Goal: Information Seeking & Learning: Learn about a topic

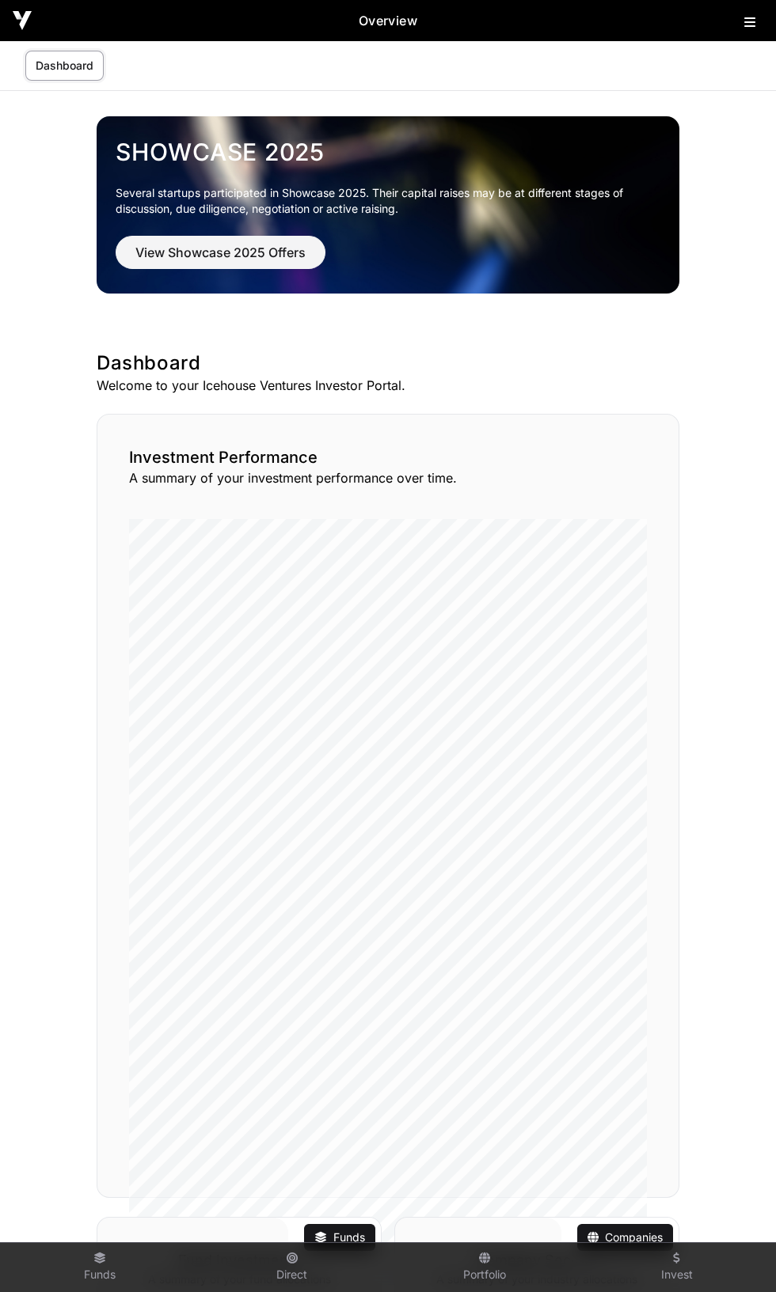
click at [754, 24] on icon at bounding box center [749, 22] width 11 height 13
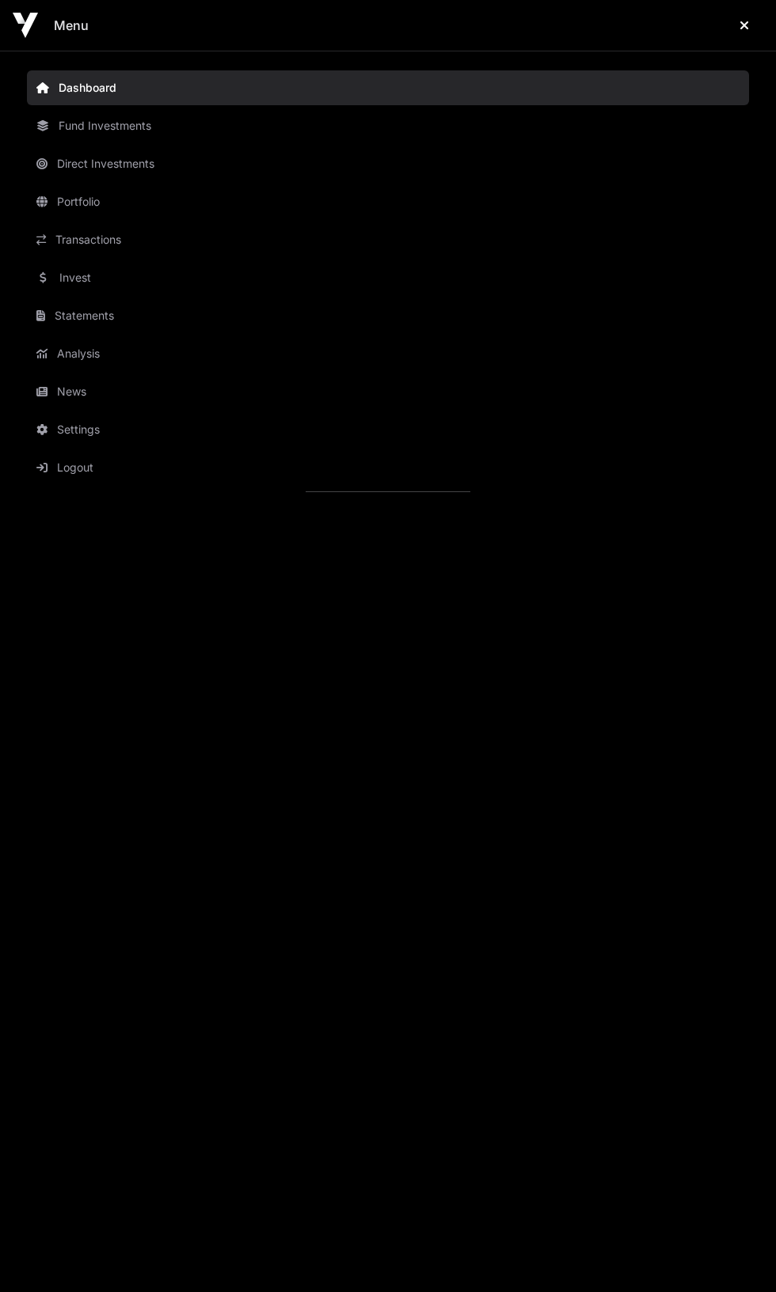
click at [102, 125] on link "Fund Investments" at bounding box center [388, 125] width 722 height 35
click at [100, 125] on link "Fund Investments" at bounding box center [388, 125] width 722 height 35
click at [744, 25] on icon "Close" at bounding box center [743, 25] width 9 height 13
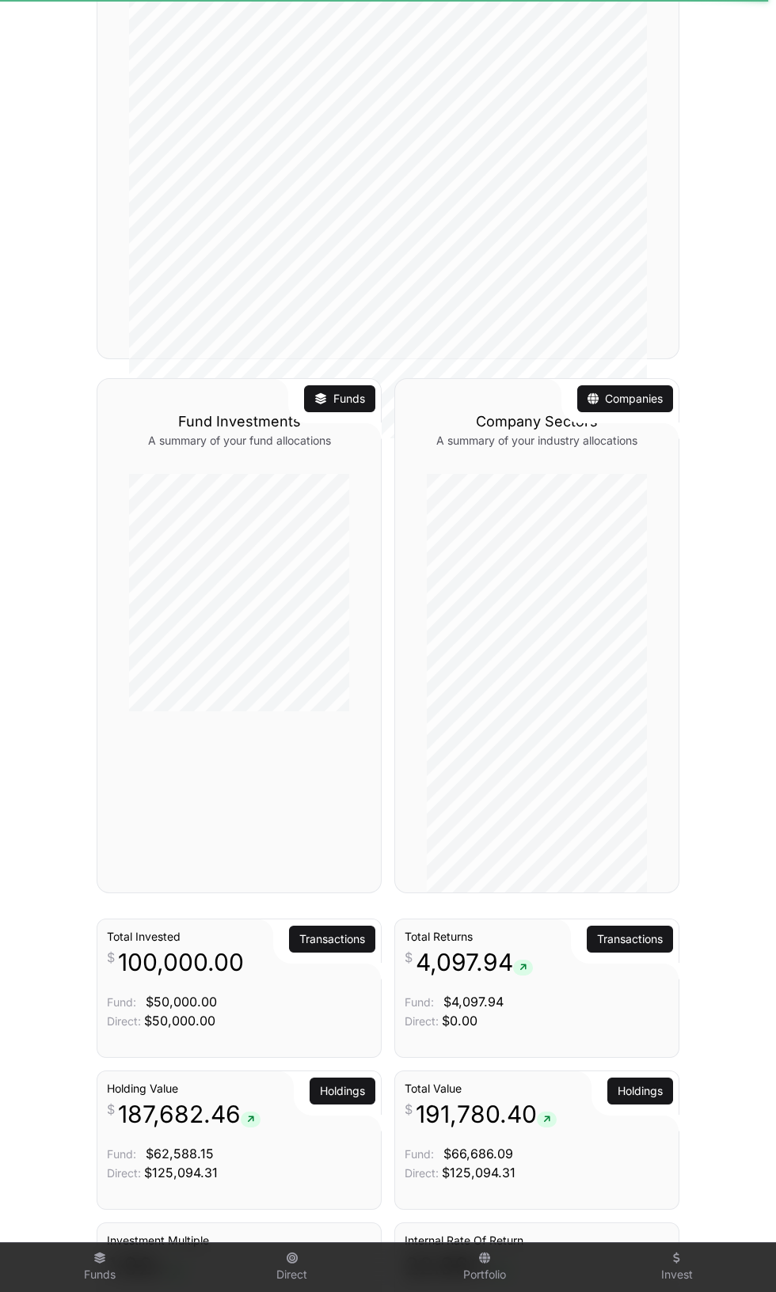
scroll to position [1212, 0]
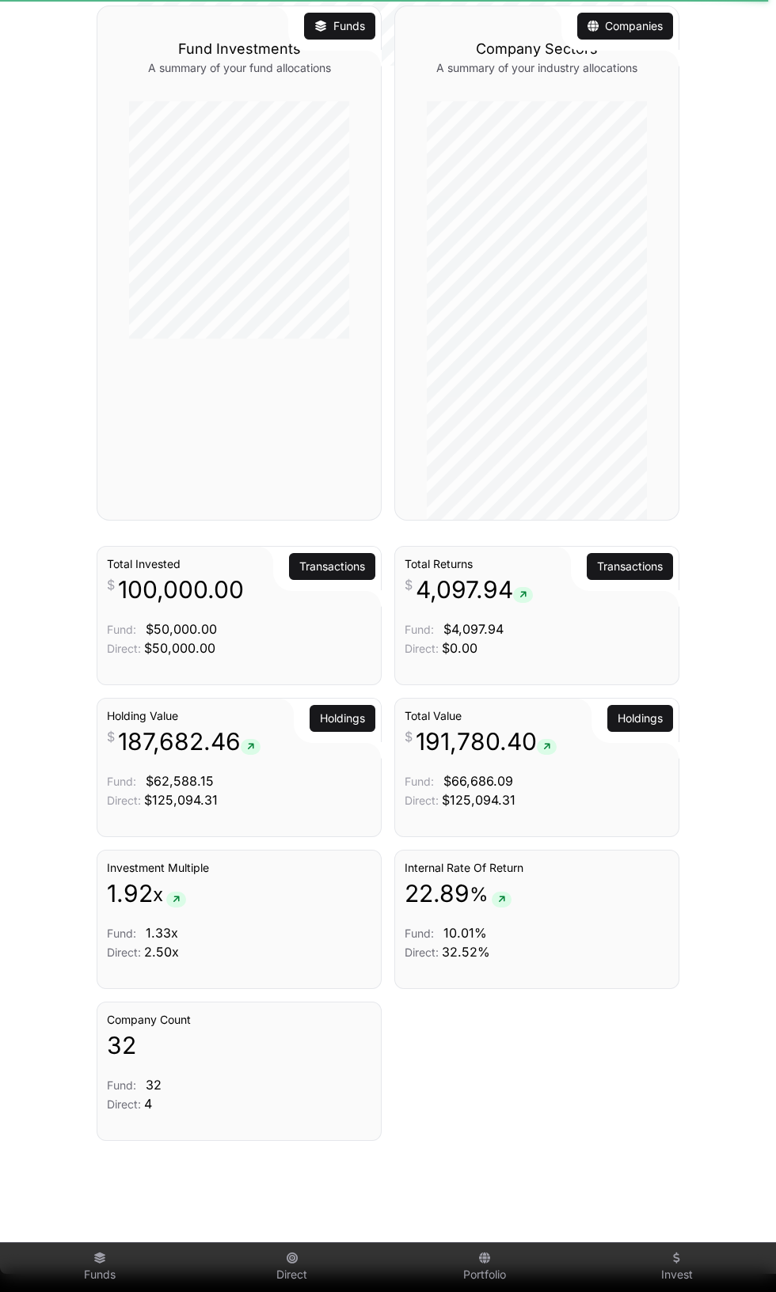
click at [639, 726] on link "Holdings" at bounding box center [639, 719] width 45 height 16
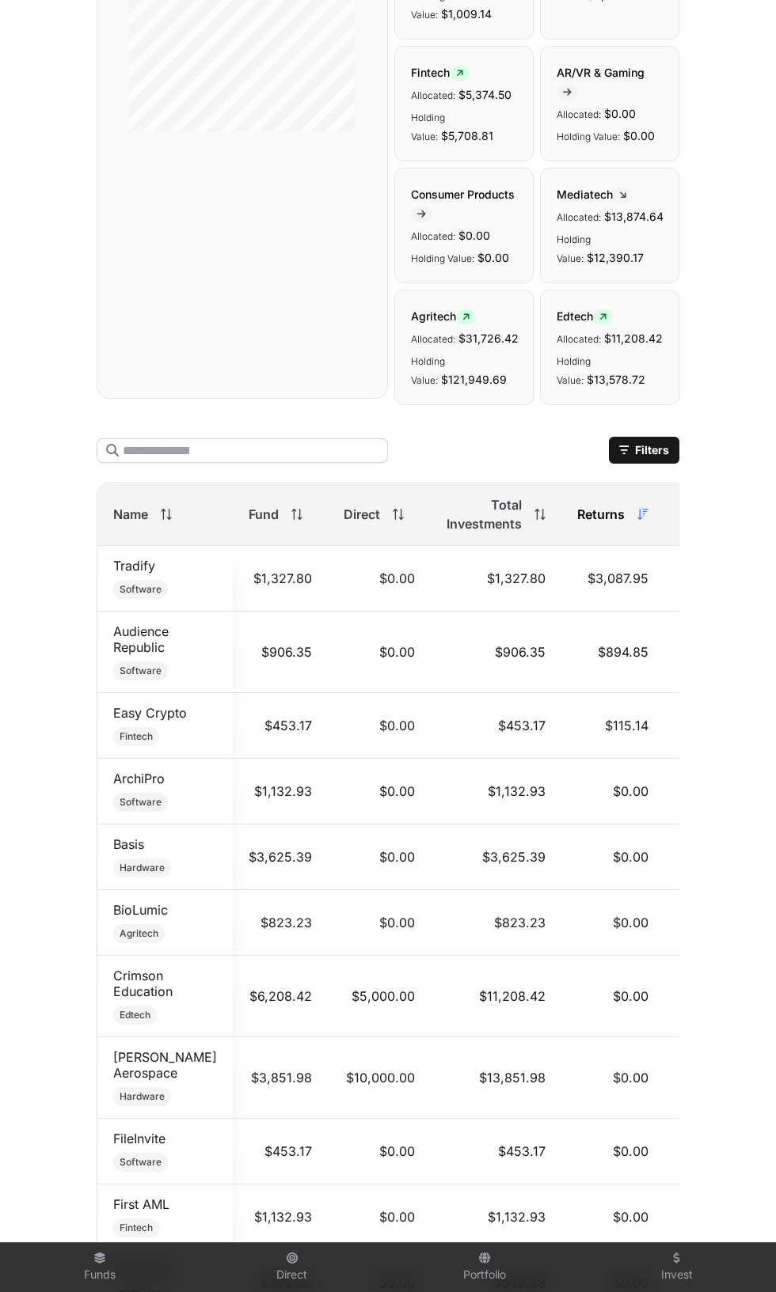
scroll to position [395, 0]
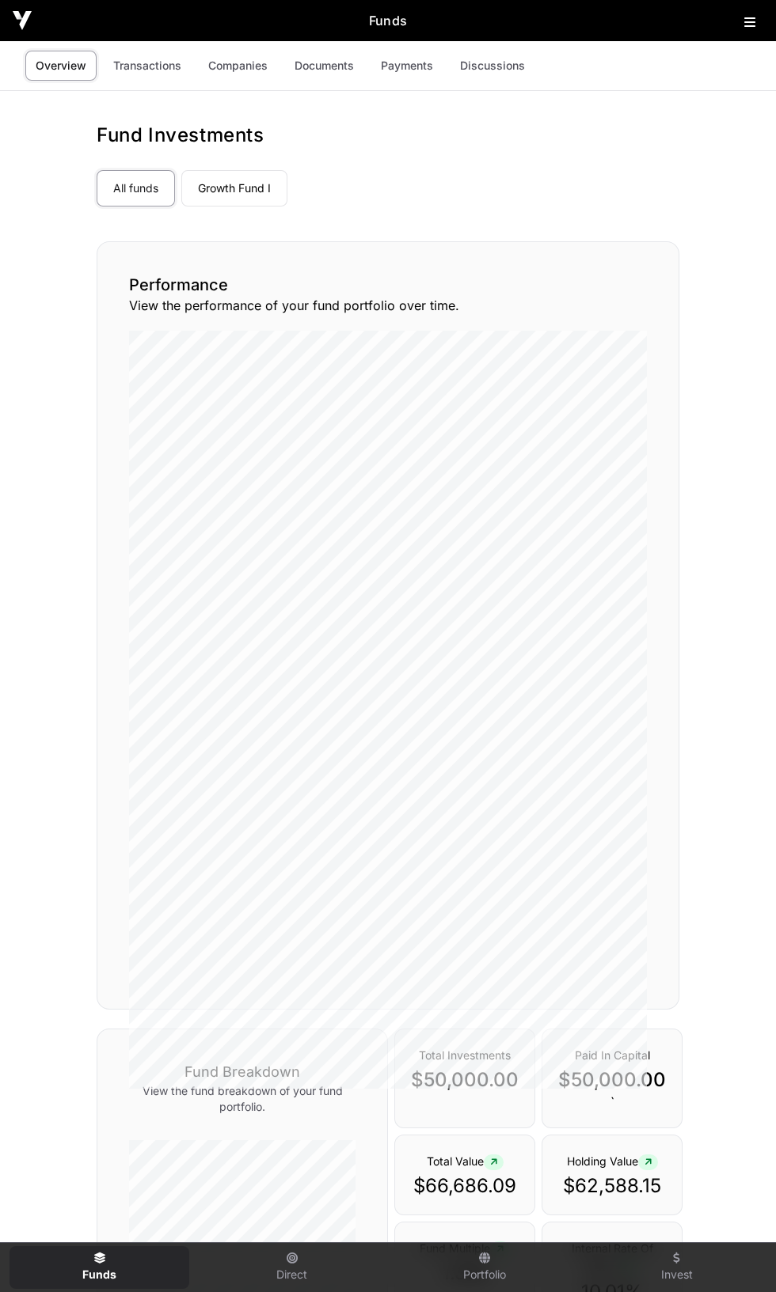
click at [233, 71] on link "Companies" at bounding box center [238, 66] width 80 height 30
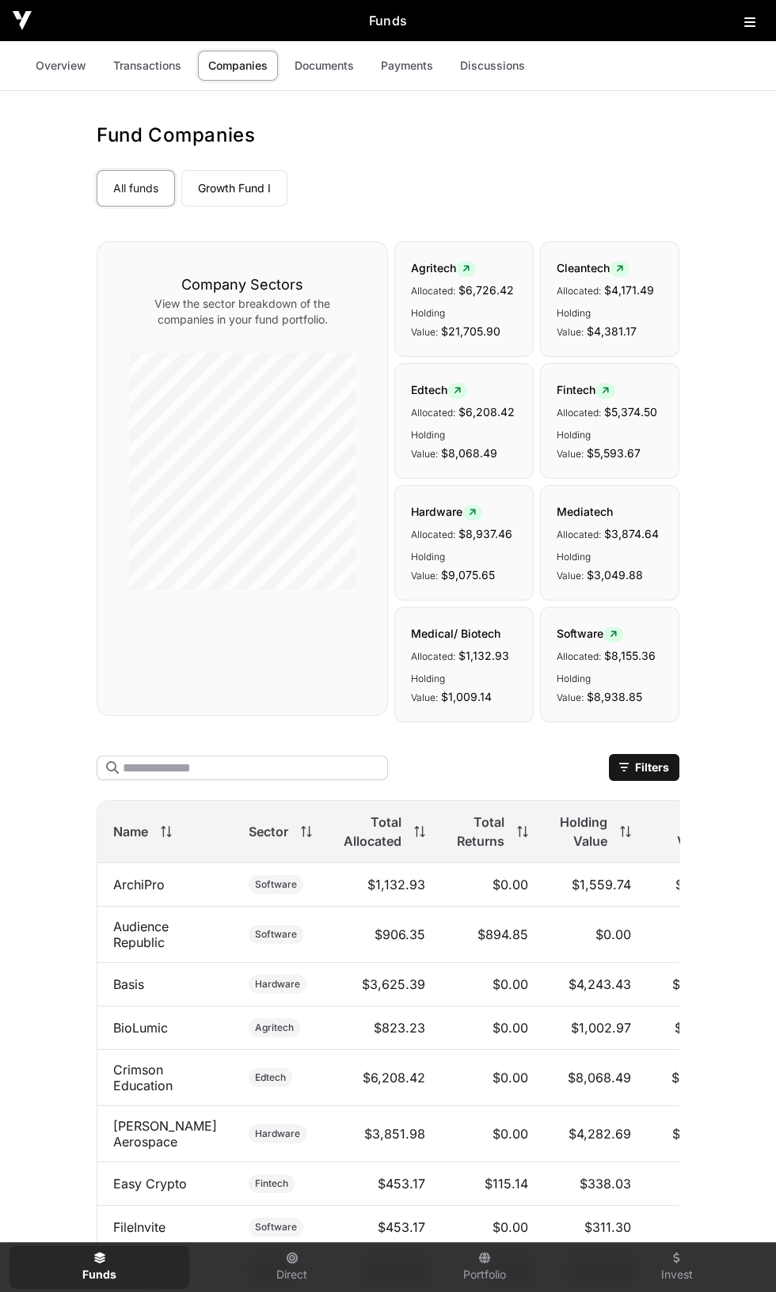
click at [744, 26] on icon at bounding box center [749, 22] width 11 height 13
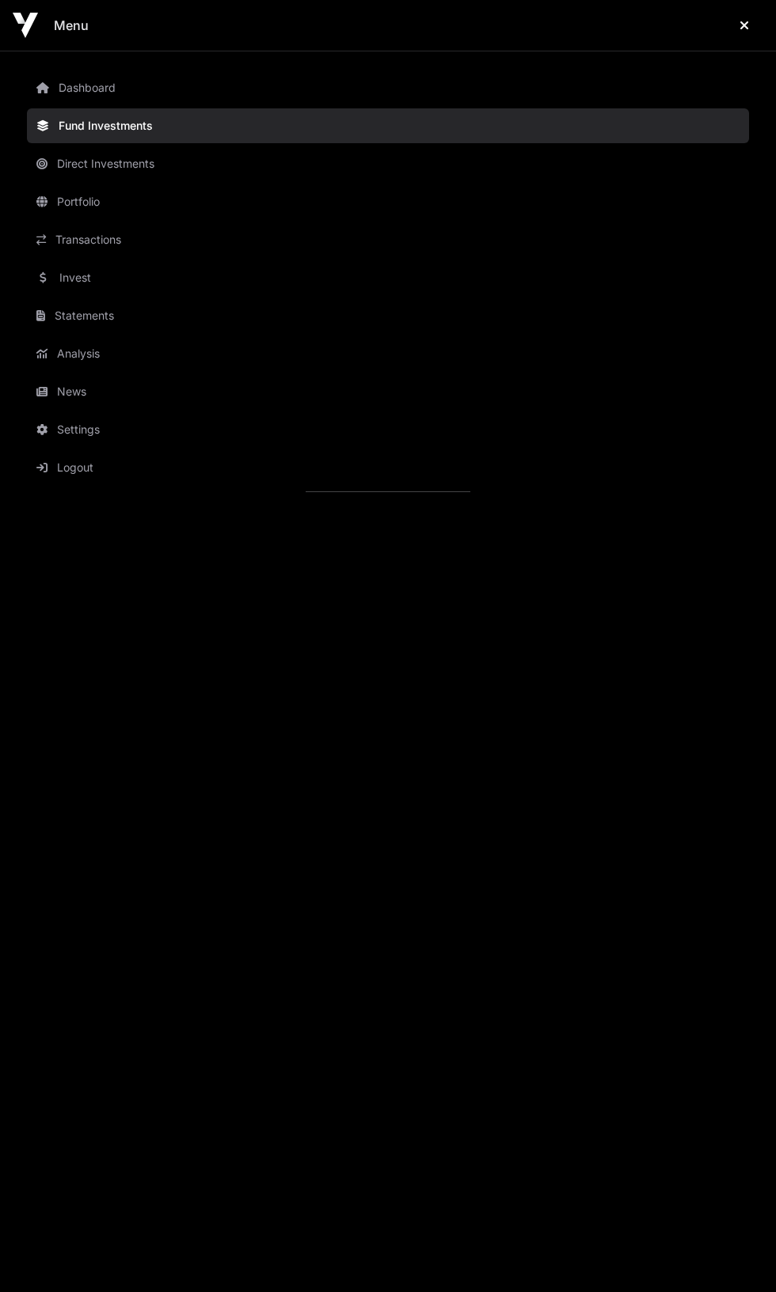
click at [86, 87] on link "Dashboard" at bounding box center [388, 87] width 722 height 35
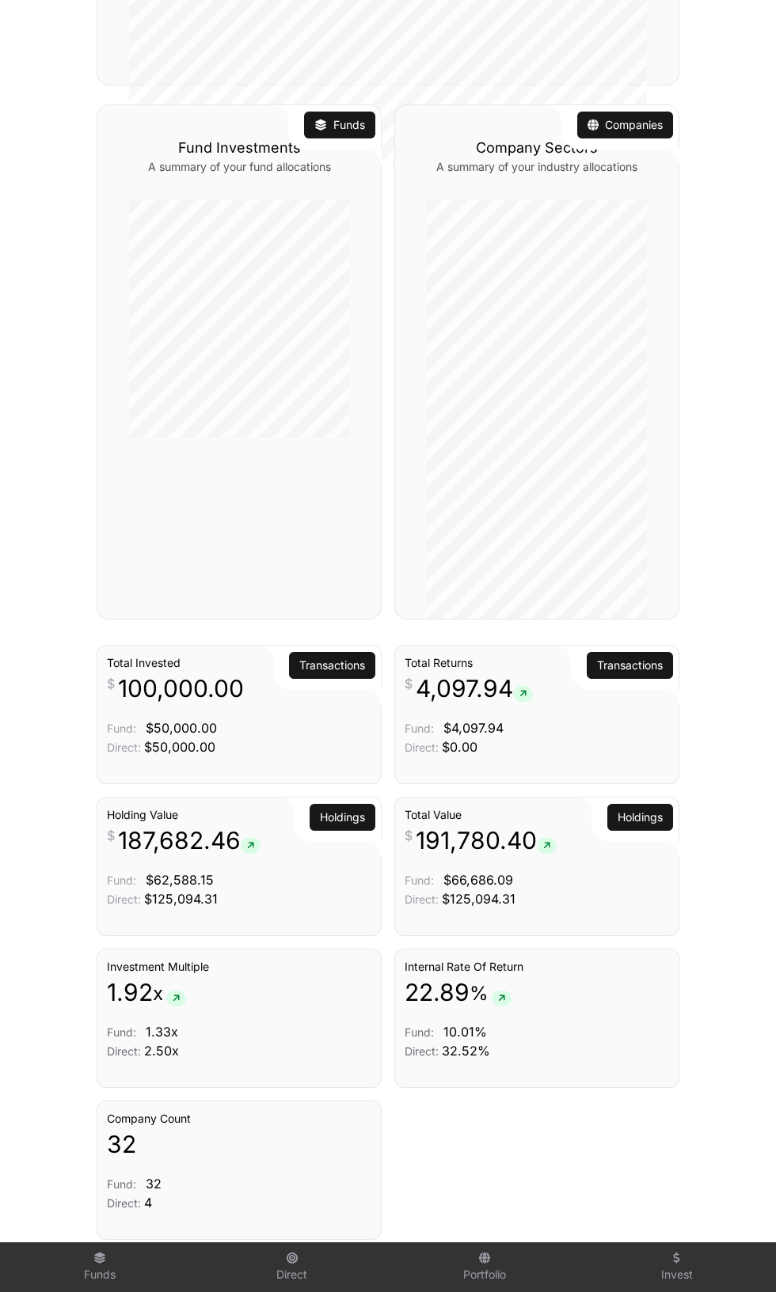
scroll to position [1212, 0]
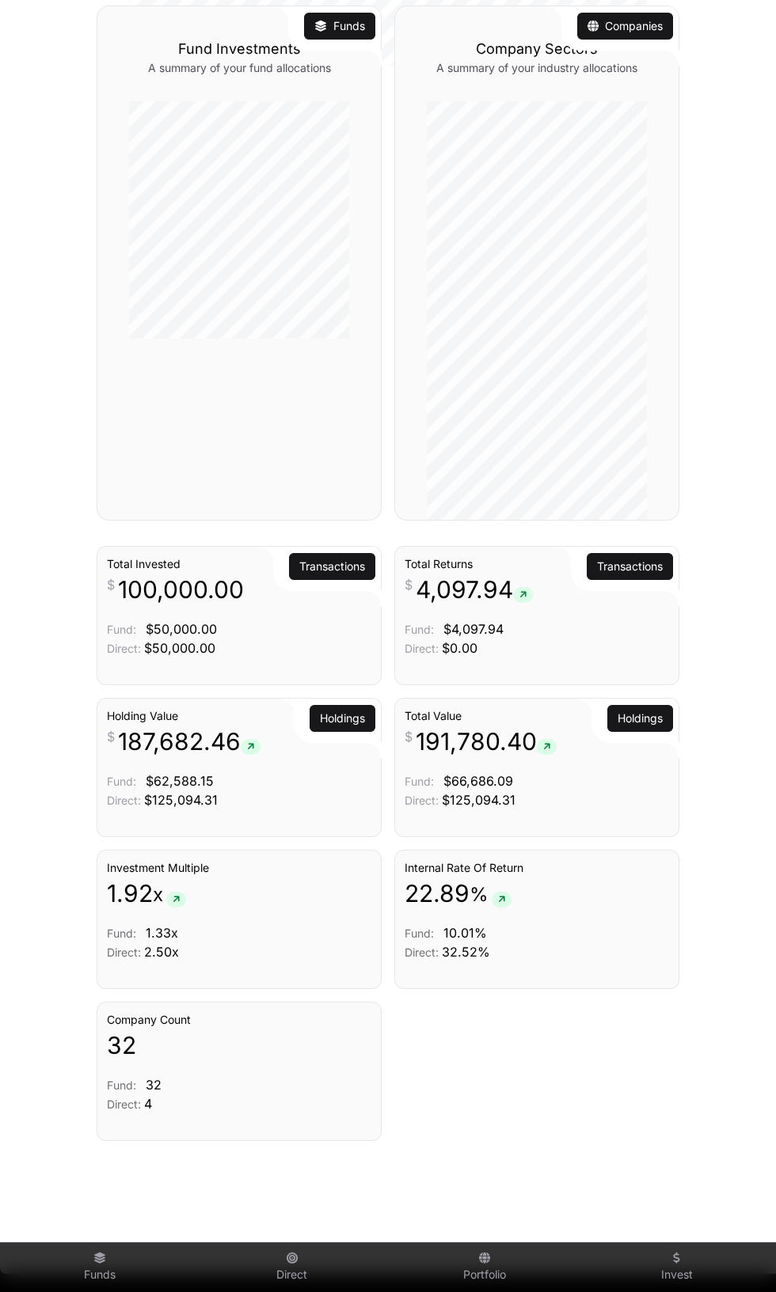
click at [341, 726] on link "Holdings" at bounding box center [342, 719] width 45 height 16
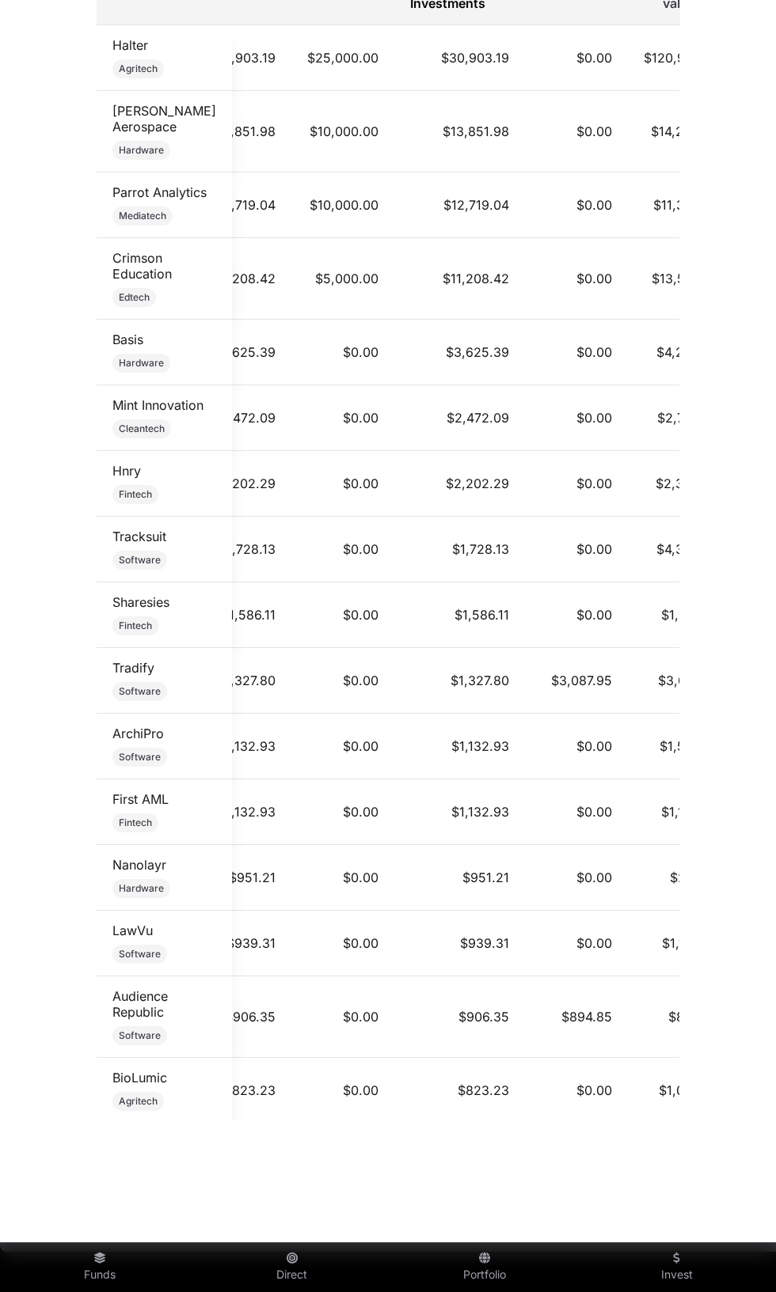
scroll to position [0, 126]
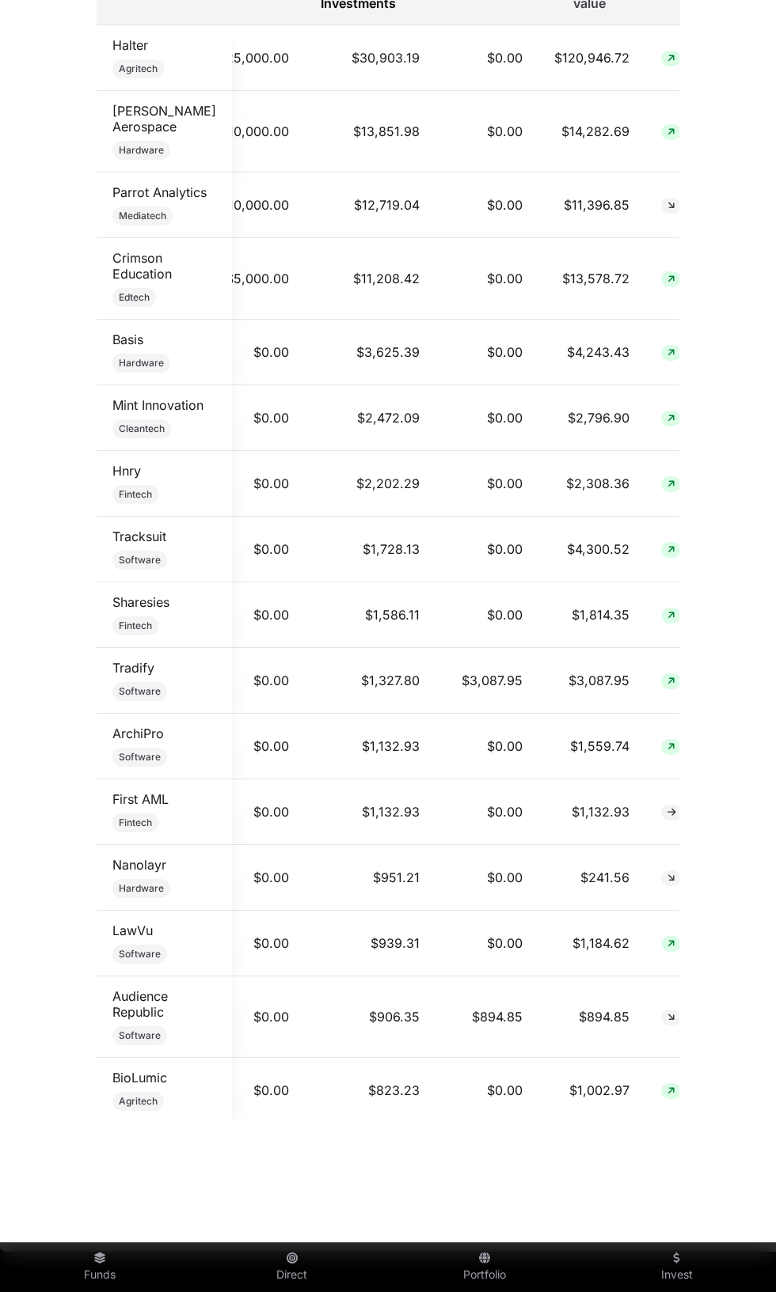
click at [150, 610] on link "Sharesies" at bounding box center [140, 602] width 57 height 16
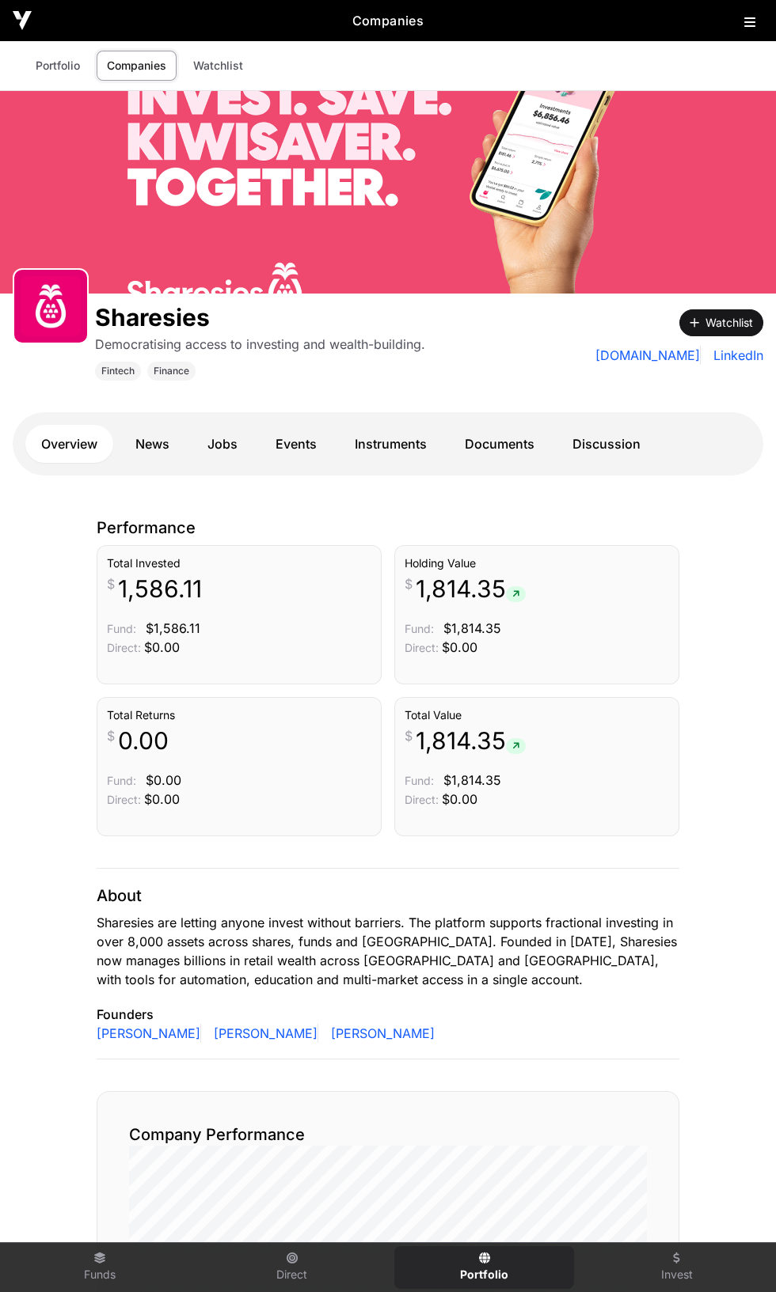
click at [482, 443] on link "Documents" at bounding box center [499, 444] width 101 height 38
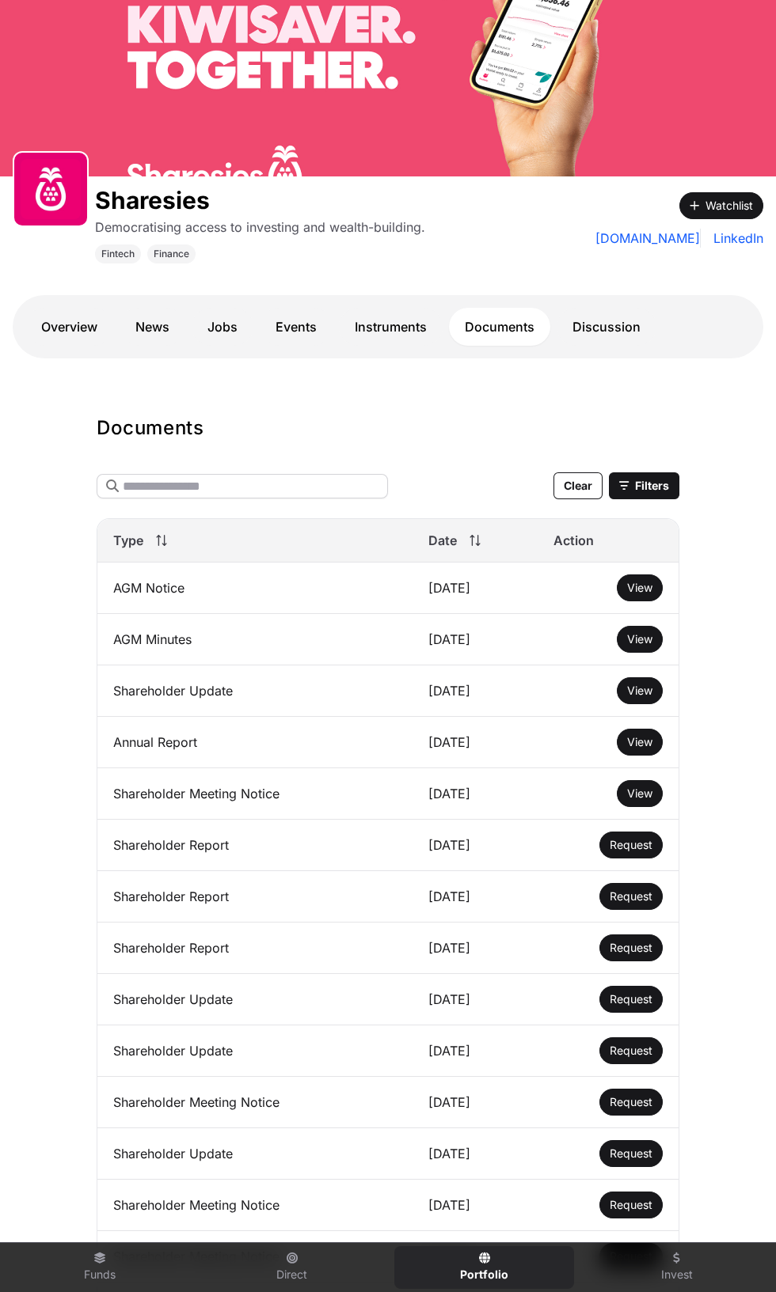
scroll to position [118, 0]
click at [642, 692] on span "View" at bounding box center [639, 689] width 25 height 13
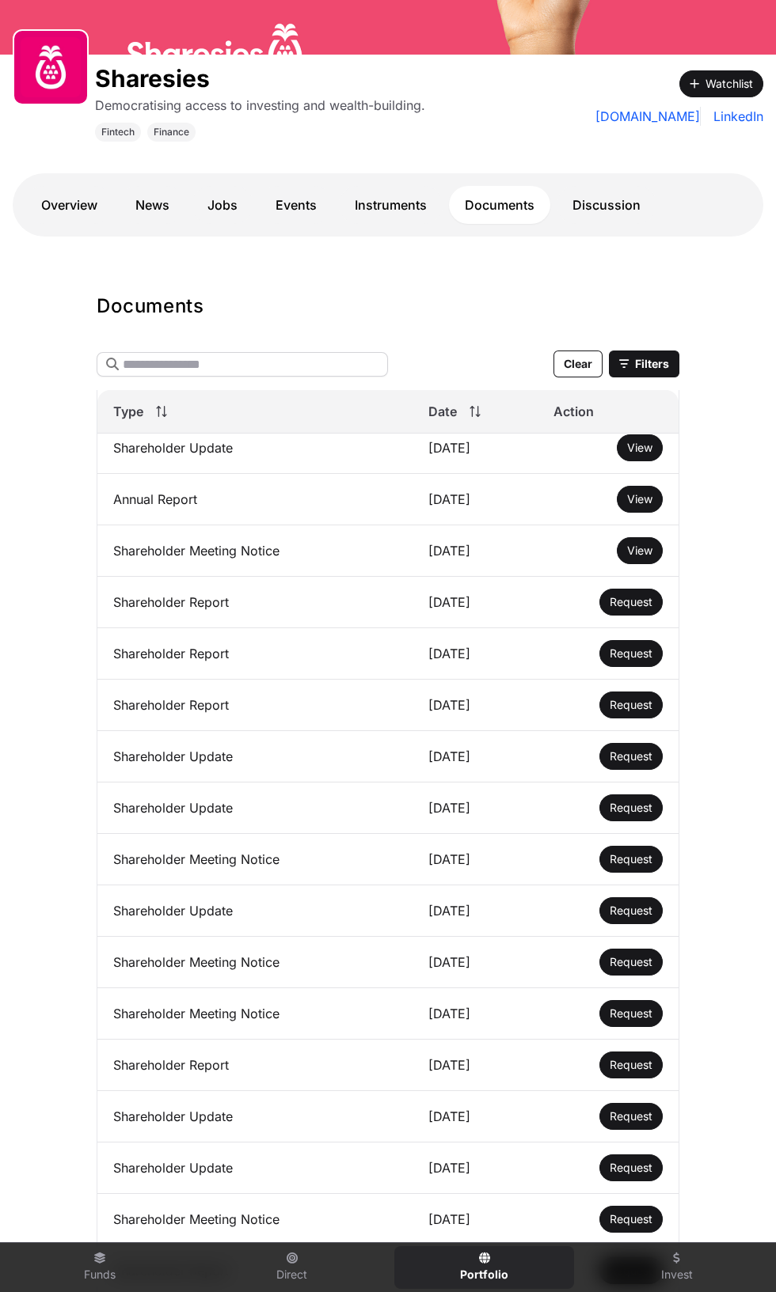
scroll to position [124, 0]
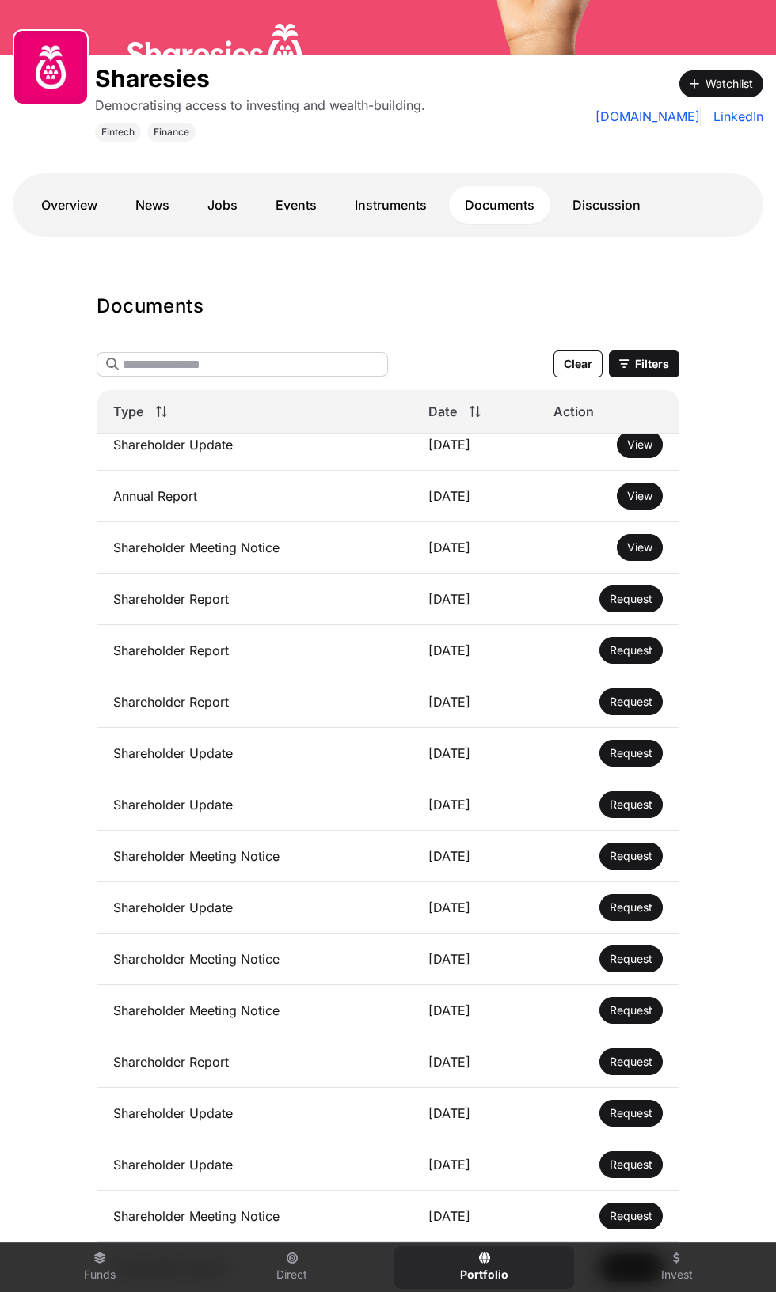
click at [637, 598] on span "Request" at bounding box center [630, 598] width 43 height 13
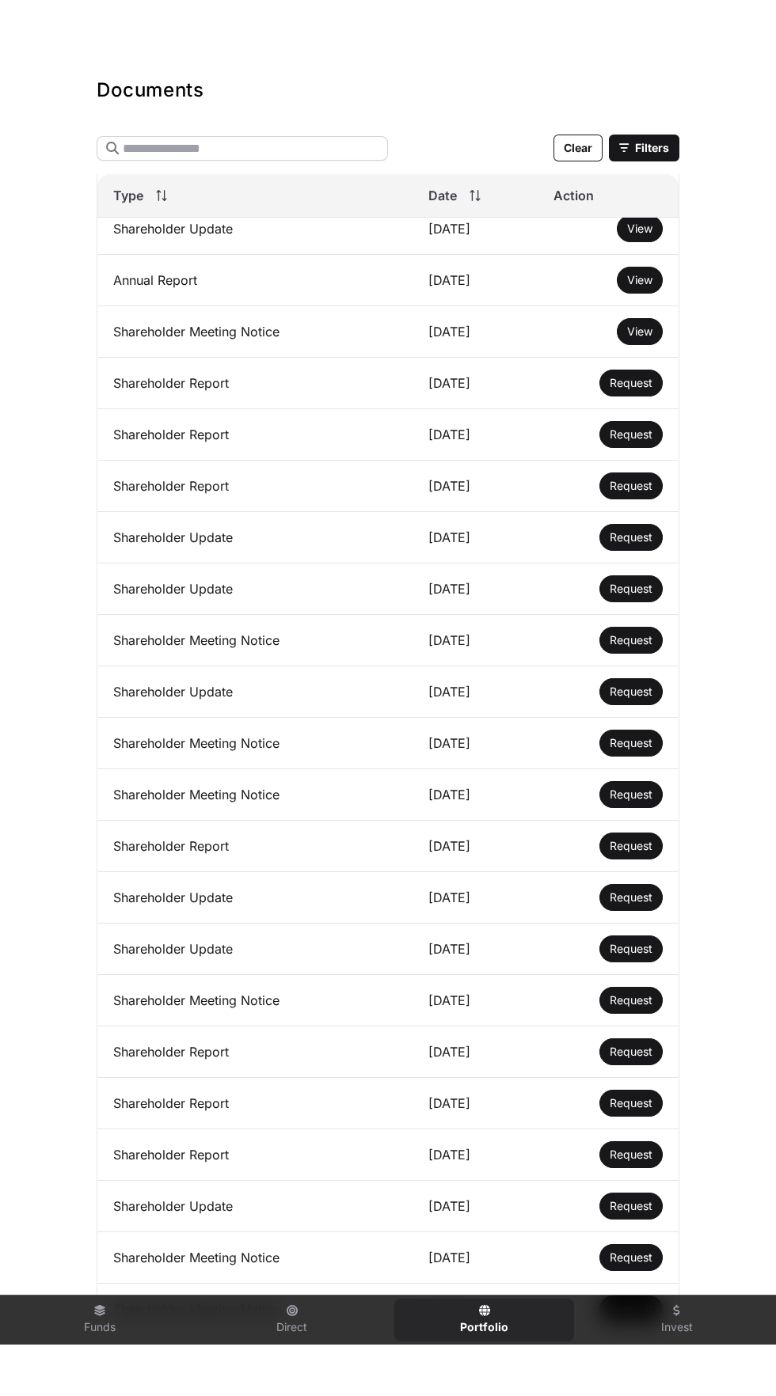
scroll to position [0, 0]
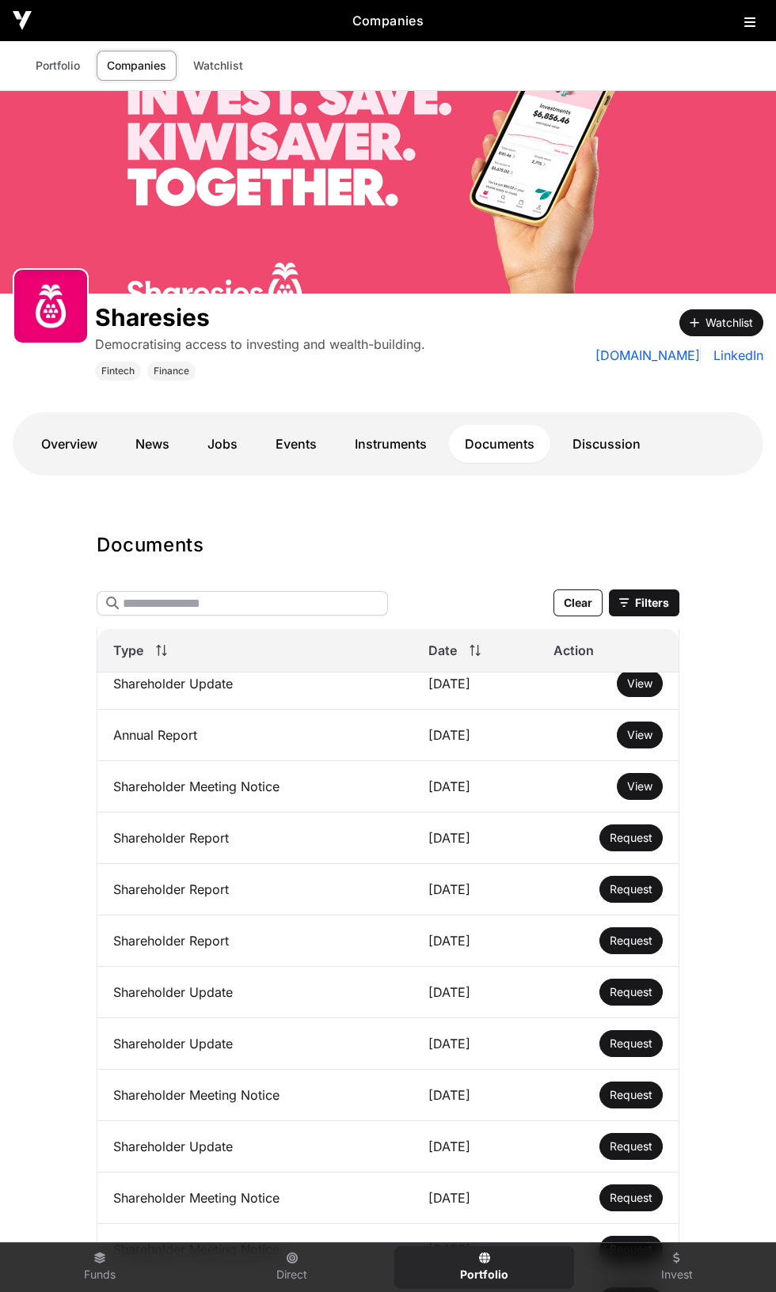
click at [606, 444] on link "Discussion" at bounding box center [606, 444] width 100 height 38
